Goal: Task Accomplishment & Management: Understand process/instructions

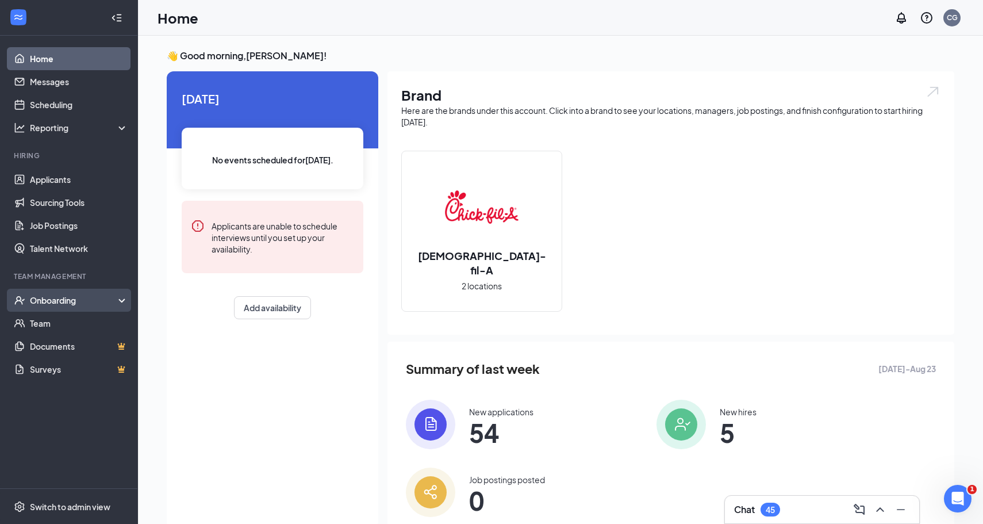
click at [67, 301] on div "Onboarding" at bounding box center [74, 300] width 89 height 12
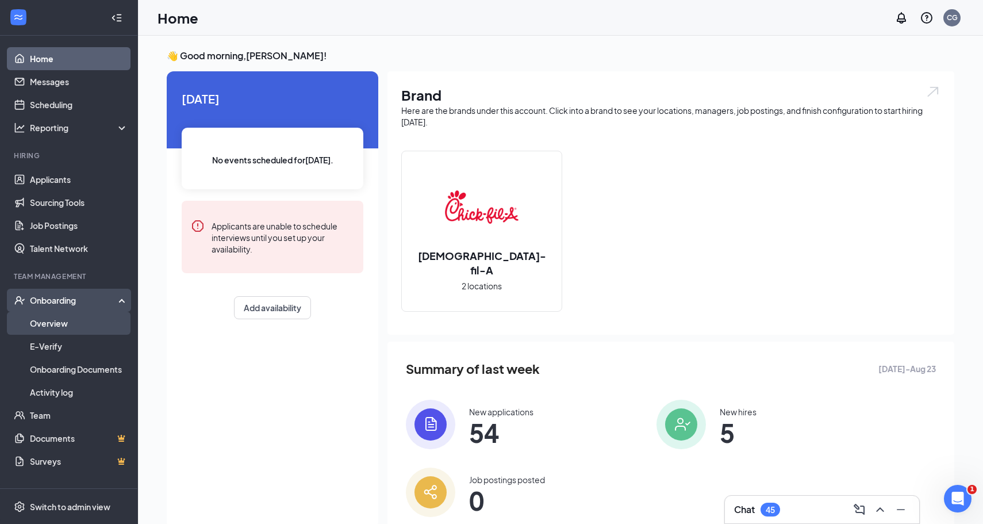
click at [66, 320] on link "Overview" at bounding box center [79, 323] width 98 height 23
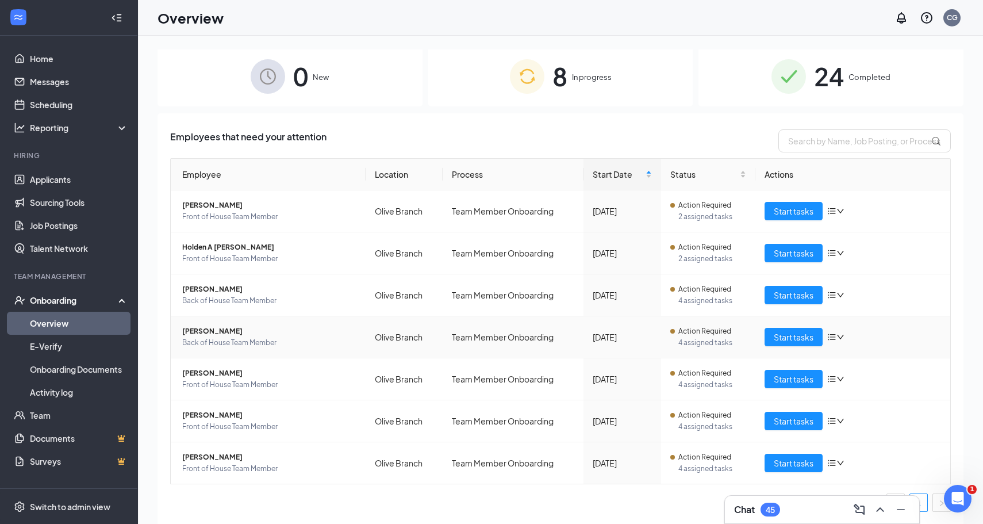
scroll to position [3, 0]
click at [788, 250] on span "Start tasks" at bounding box center [794, 253] width 40 height 13
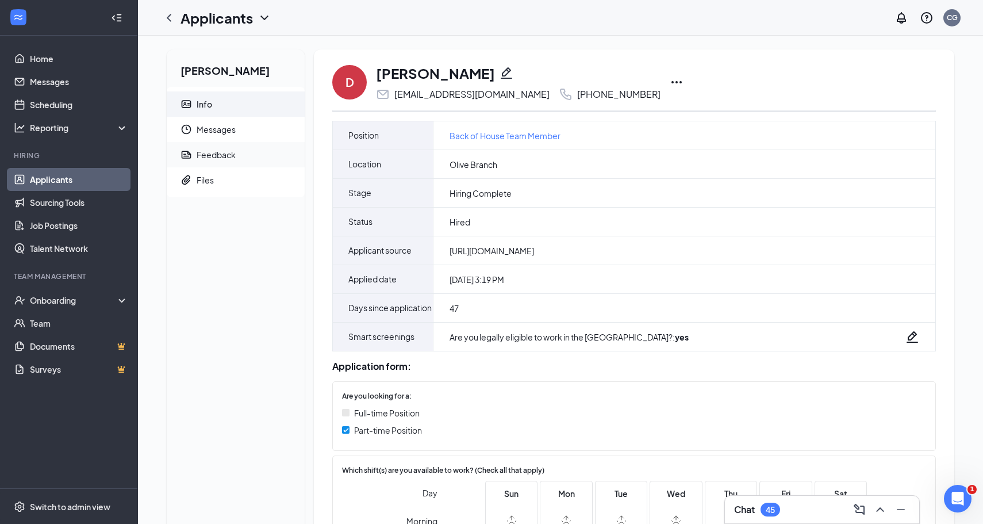
click at [233, 156] on div "Feedback" at bounding box center [216, 155] width 39 height 12
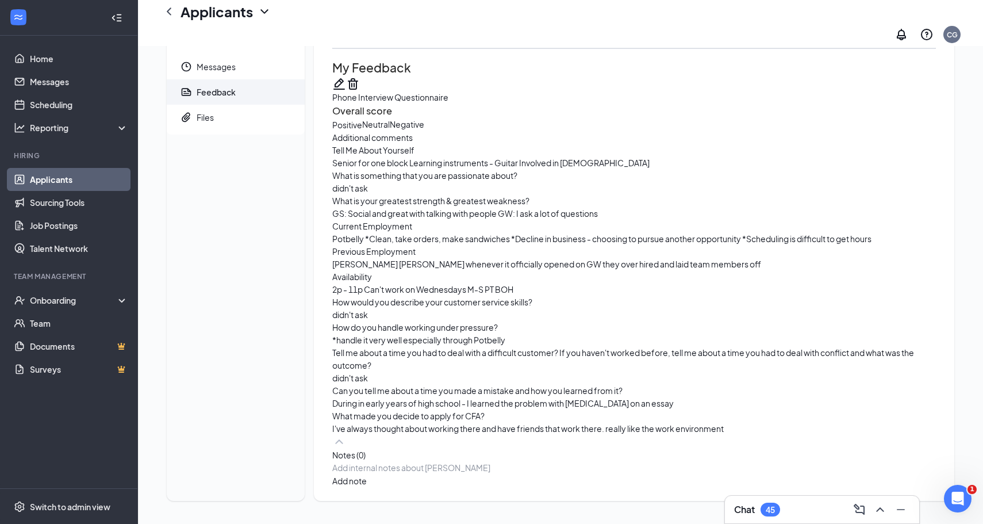
scroll to position [342, 0]
click at [169, 18] on icon "ChevronLeft" at bounding box center [169, 12] width 14 height 14
